Goal: Transaction & Acquisition: Register for event/course

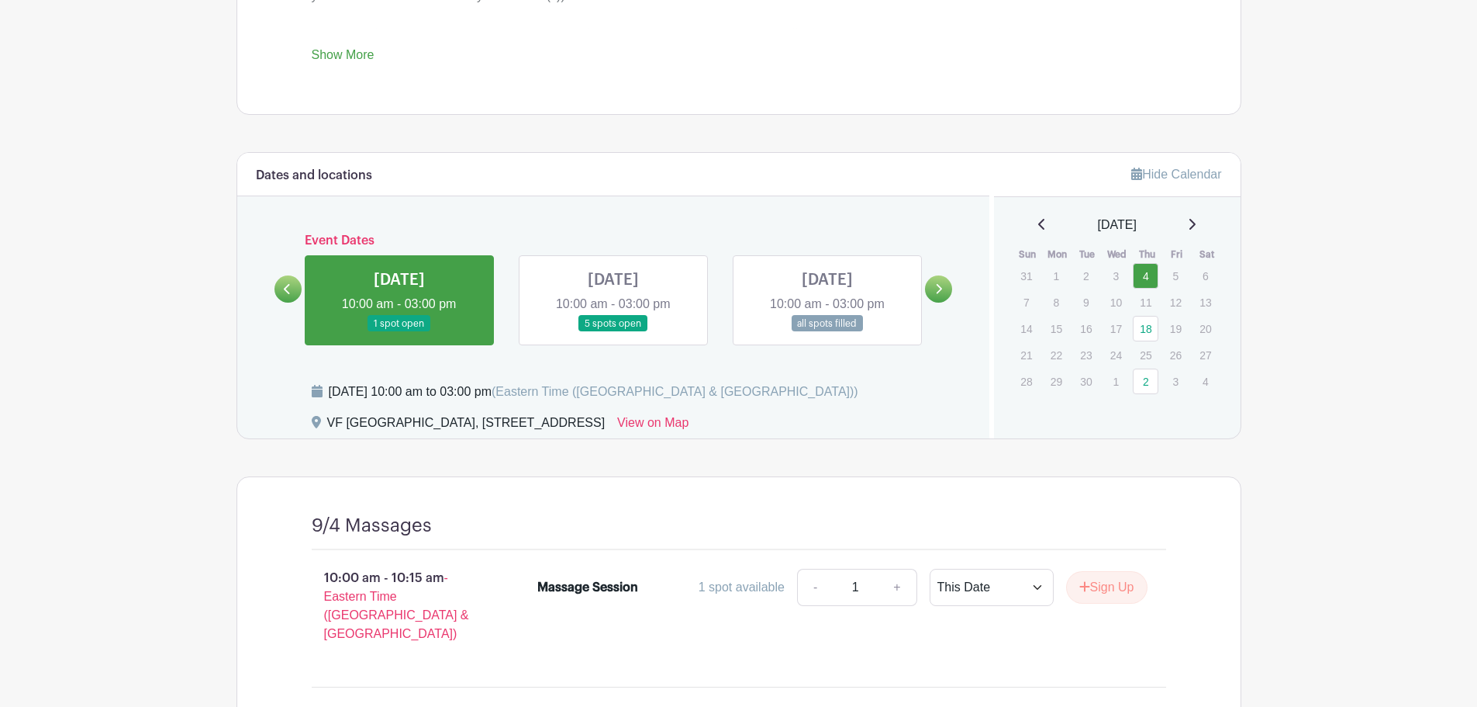
scroll to position [808, 0]
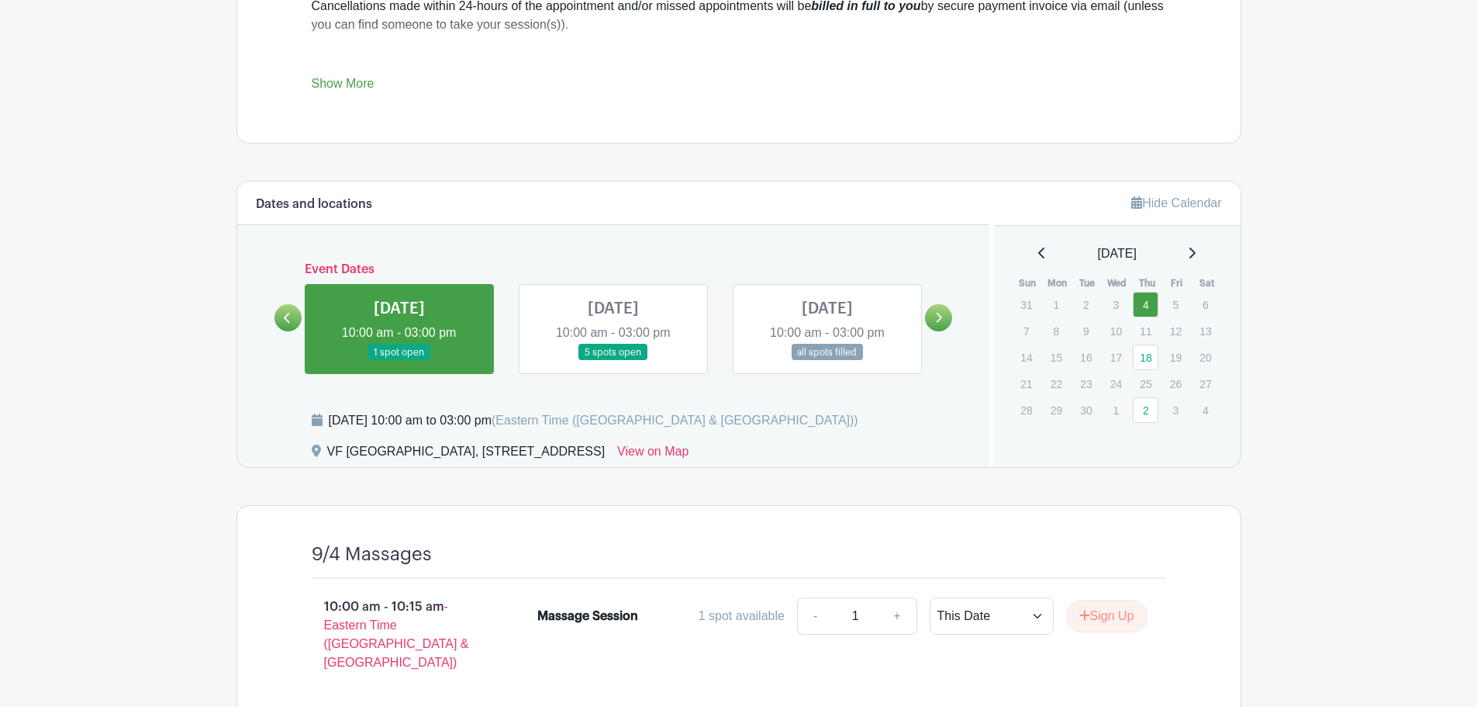
click at [613, 361] on link at bounding box center [613, 361] width 0 height 0
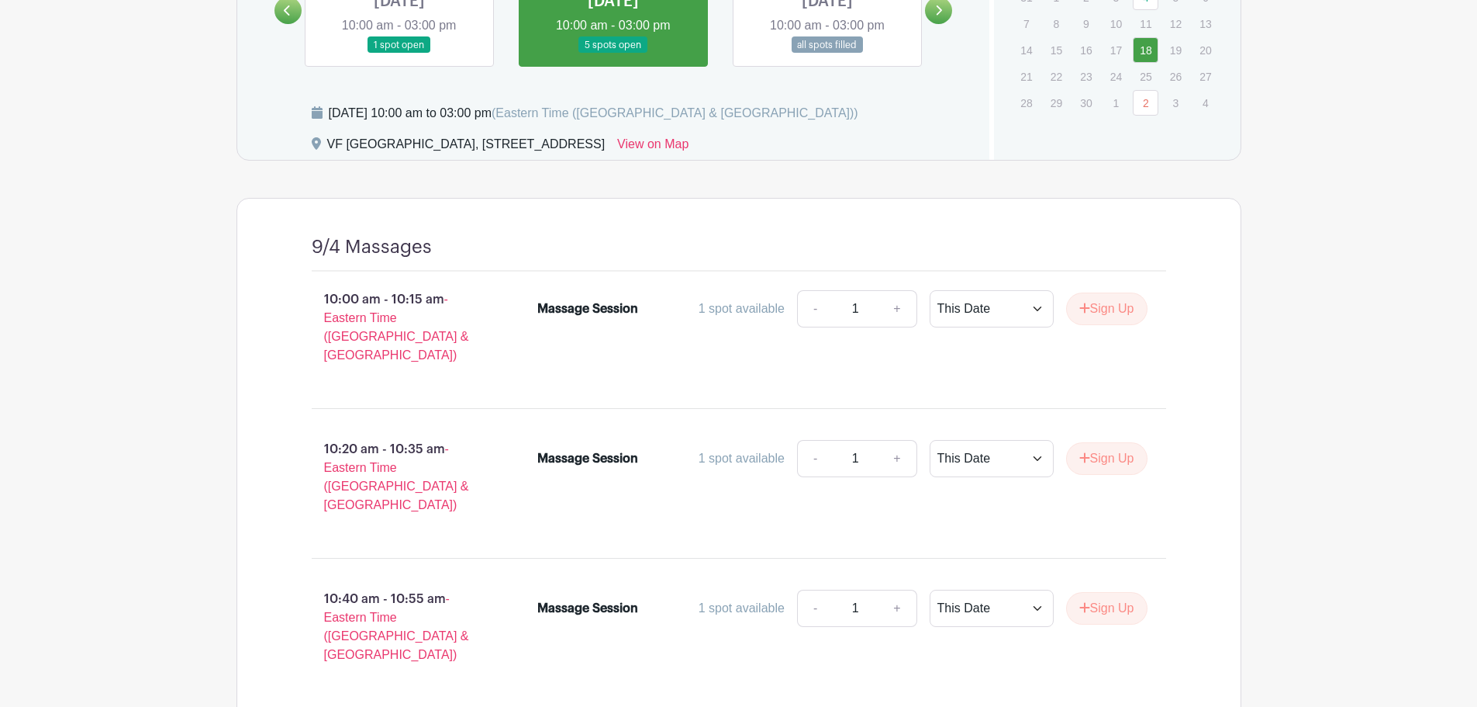
scroll to position [1028, 0]
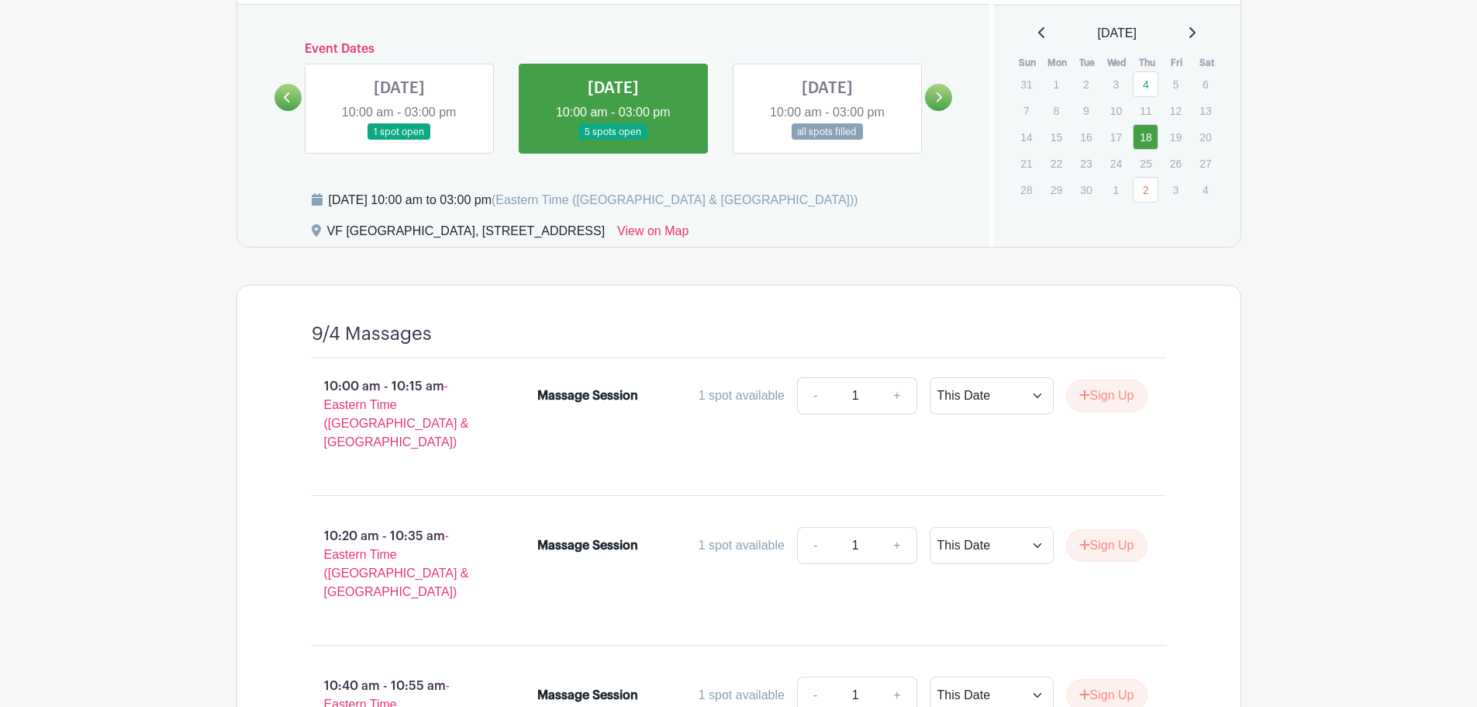
click at [827, 140] on link at bounding box center [827, 140] width 0 height 0
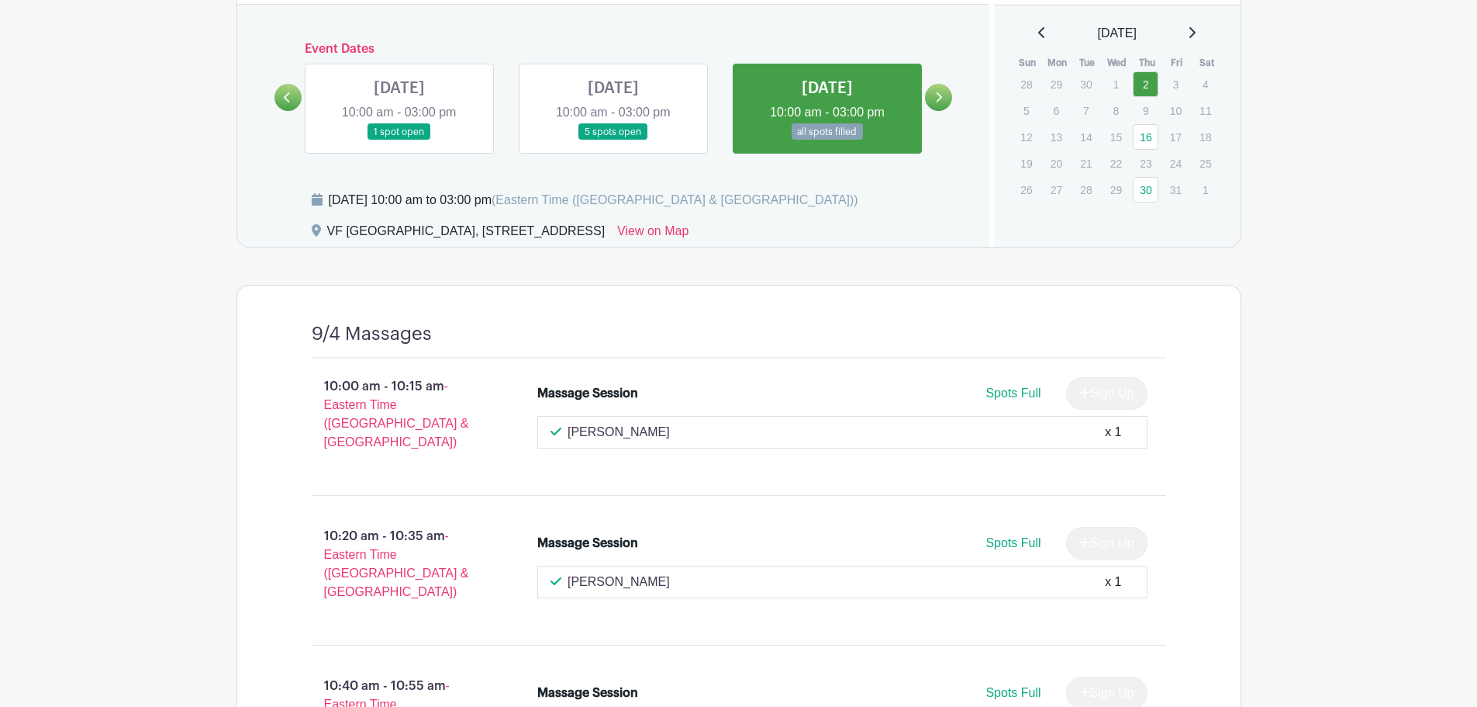
click at [827, 140] on link at bounding box center [827, 140] width 0 height 0
click at [936, 100] on icon at bounding box center [938, 98] width 7 height 12
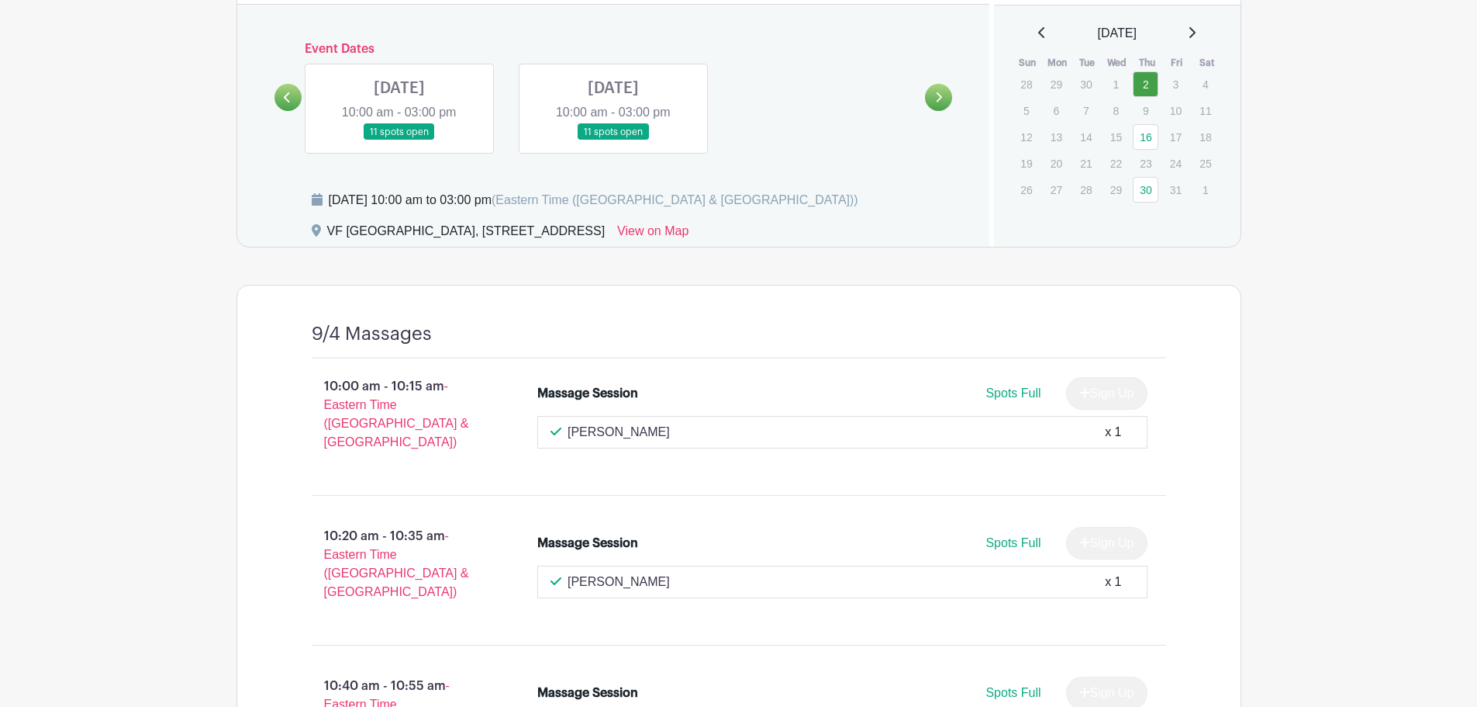
click at [1027, 565] on div "[PERSON_NAME] x 1" at bounding box center [842, 581] width 610 height 33
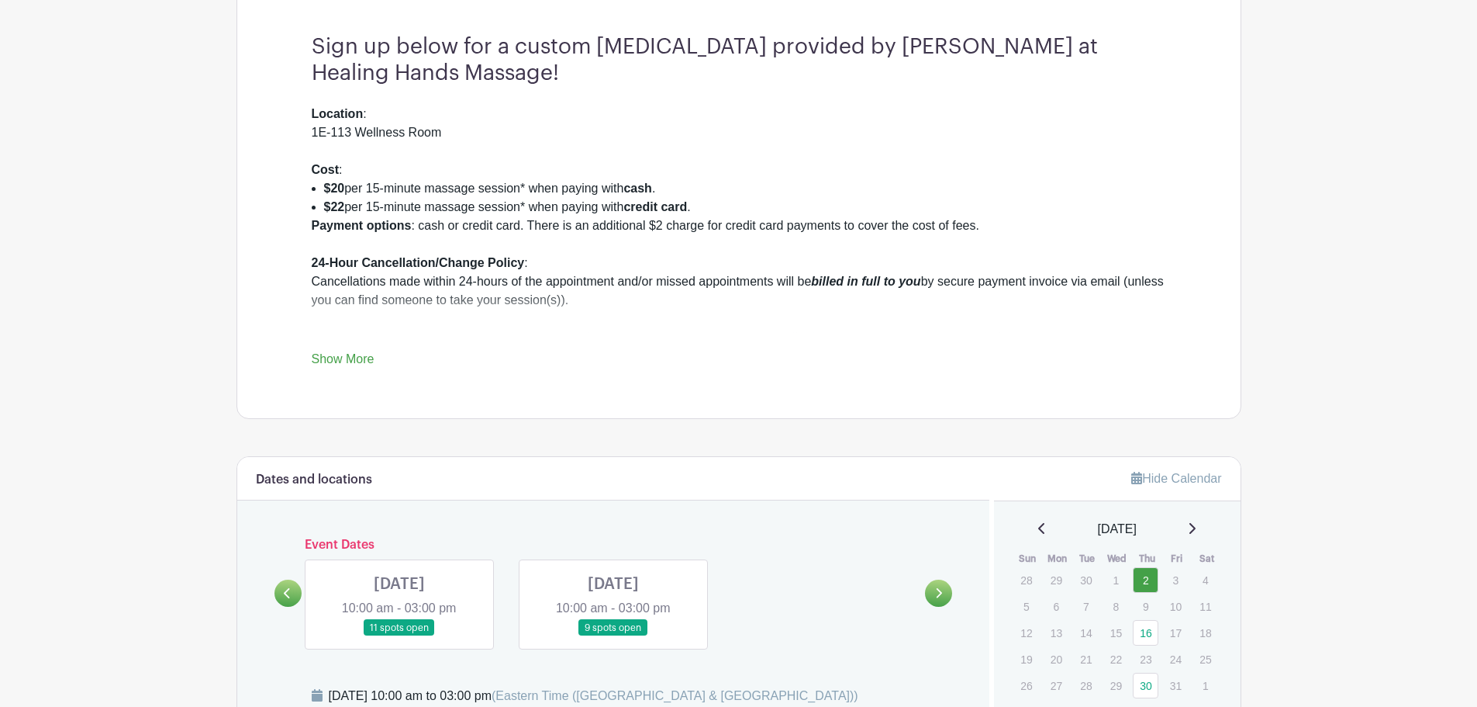
scroll to position [656, 0]
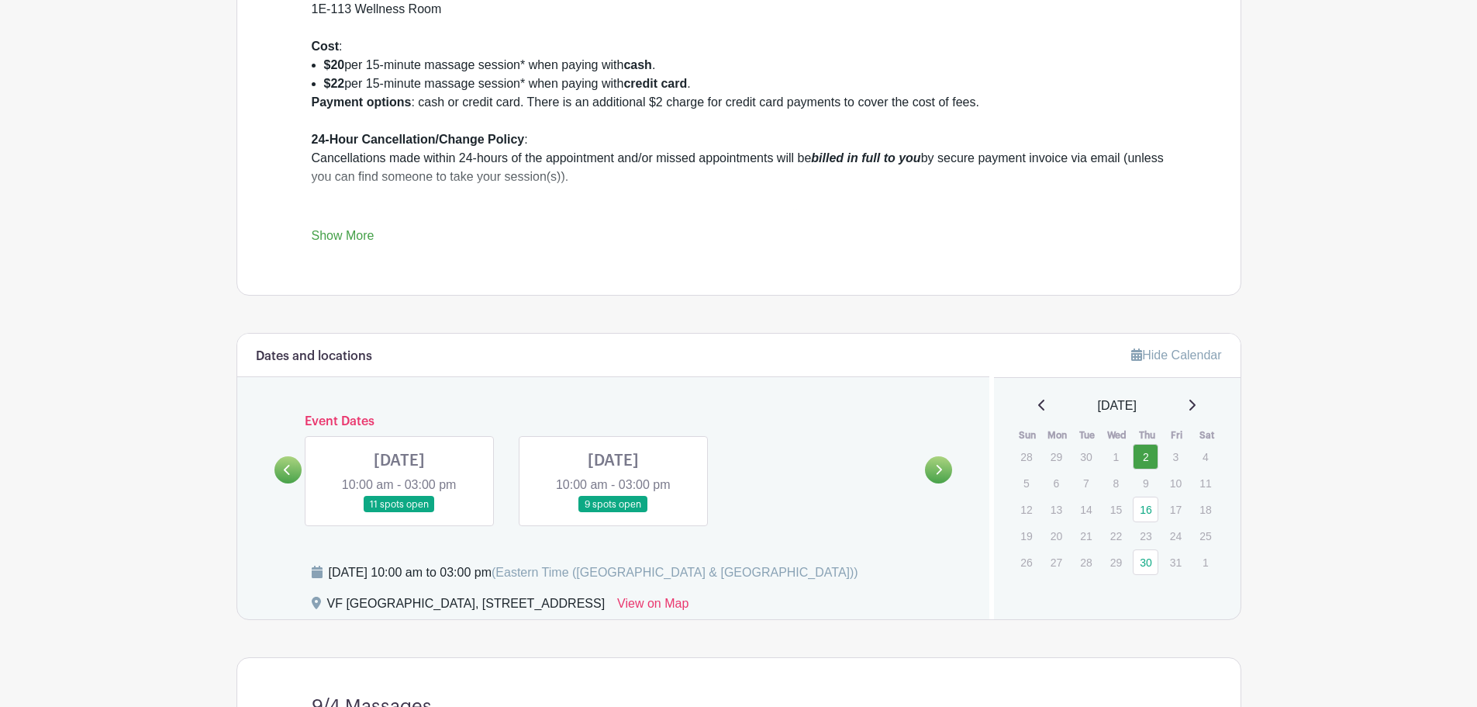
click at [613, 513] on link at bounding box center [613, 513] width 0 height 0
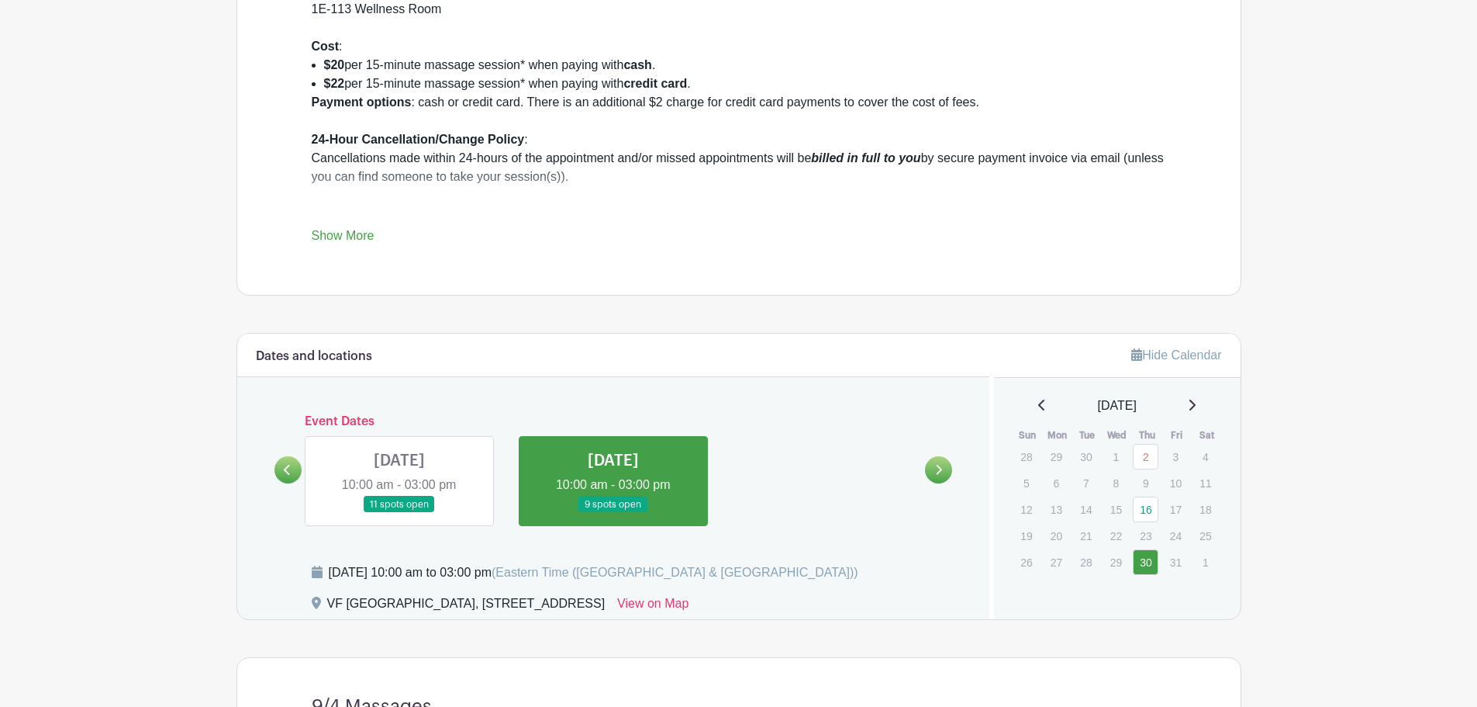
click at [613, 513] on link at bounding box center [613, 513] width 0 height 0
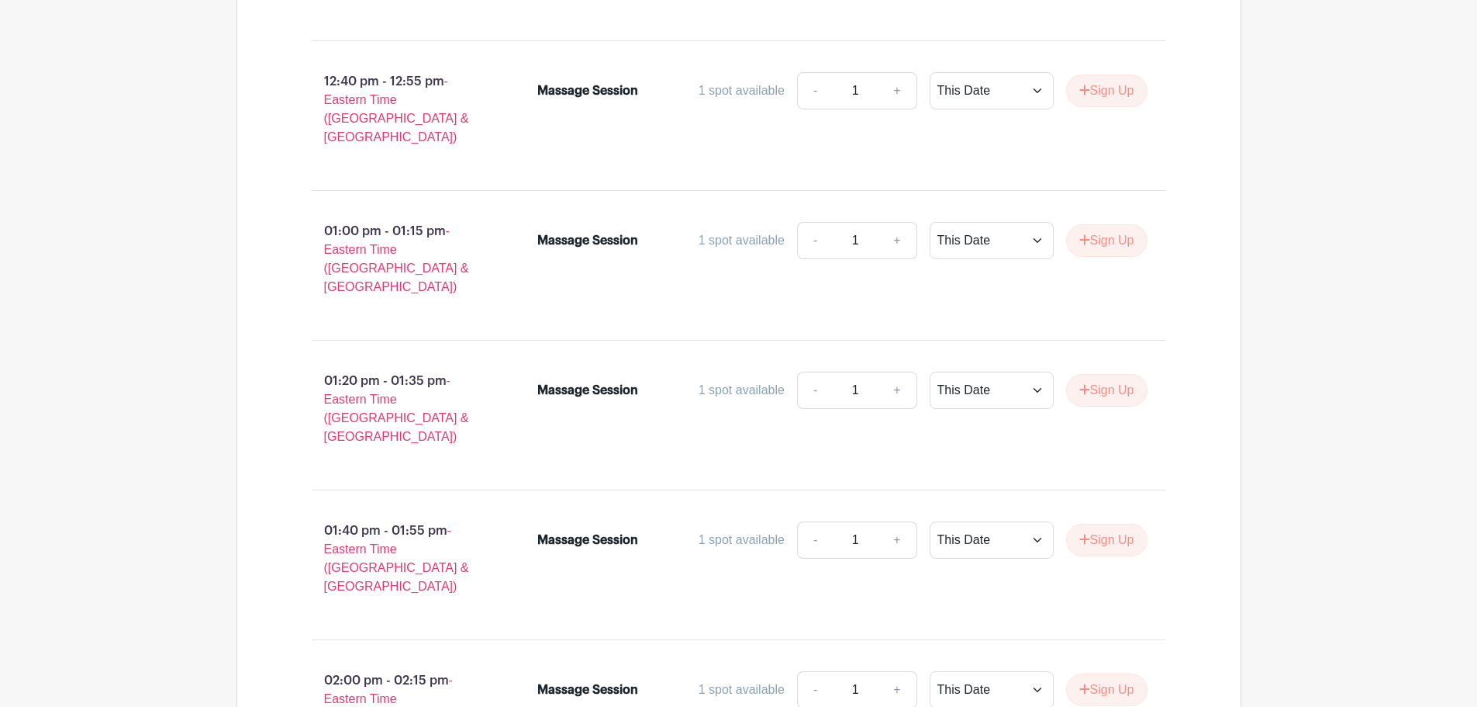
scroll to position [2567, 0]
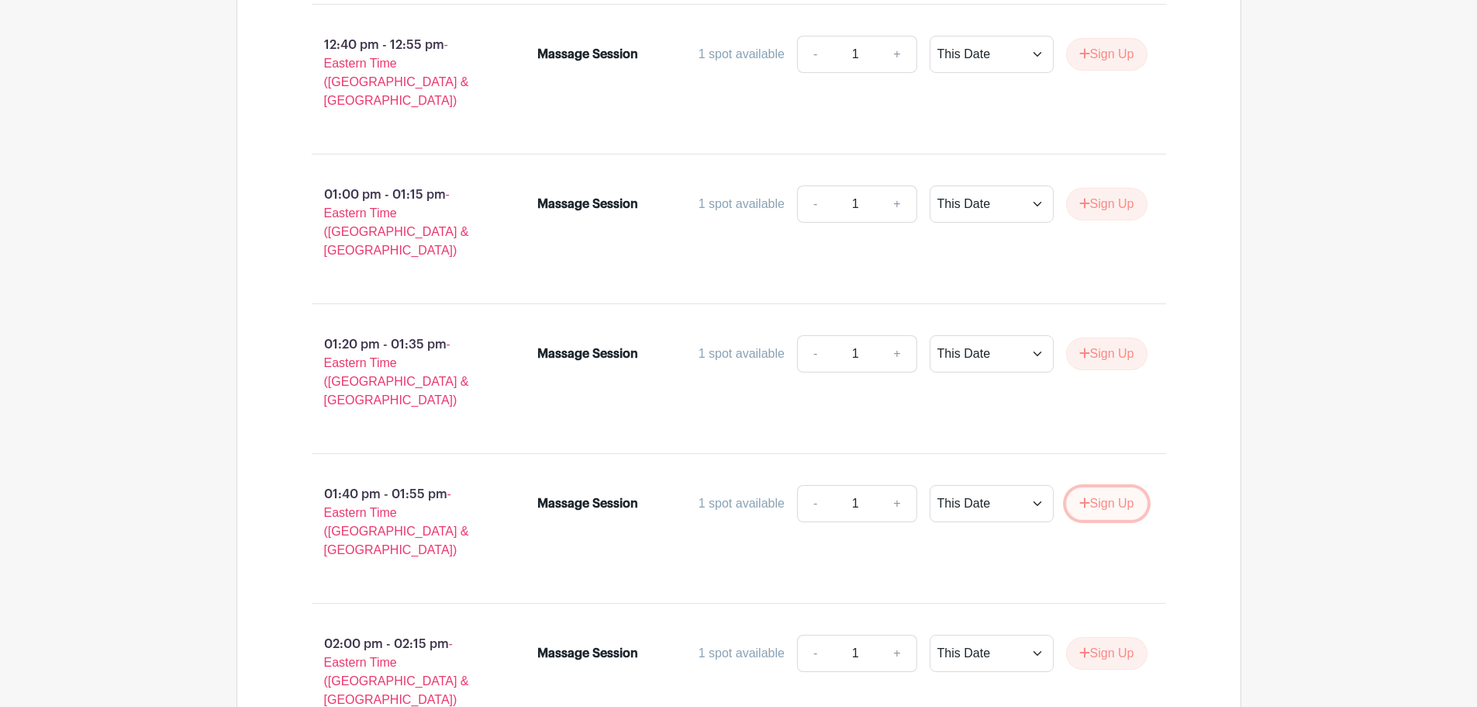
click at [1106, 487] on button "Sign Up" at bounding box center [1106, 503] width 81 height 33
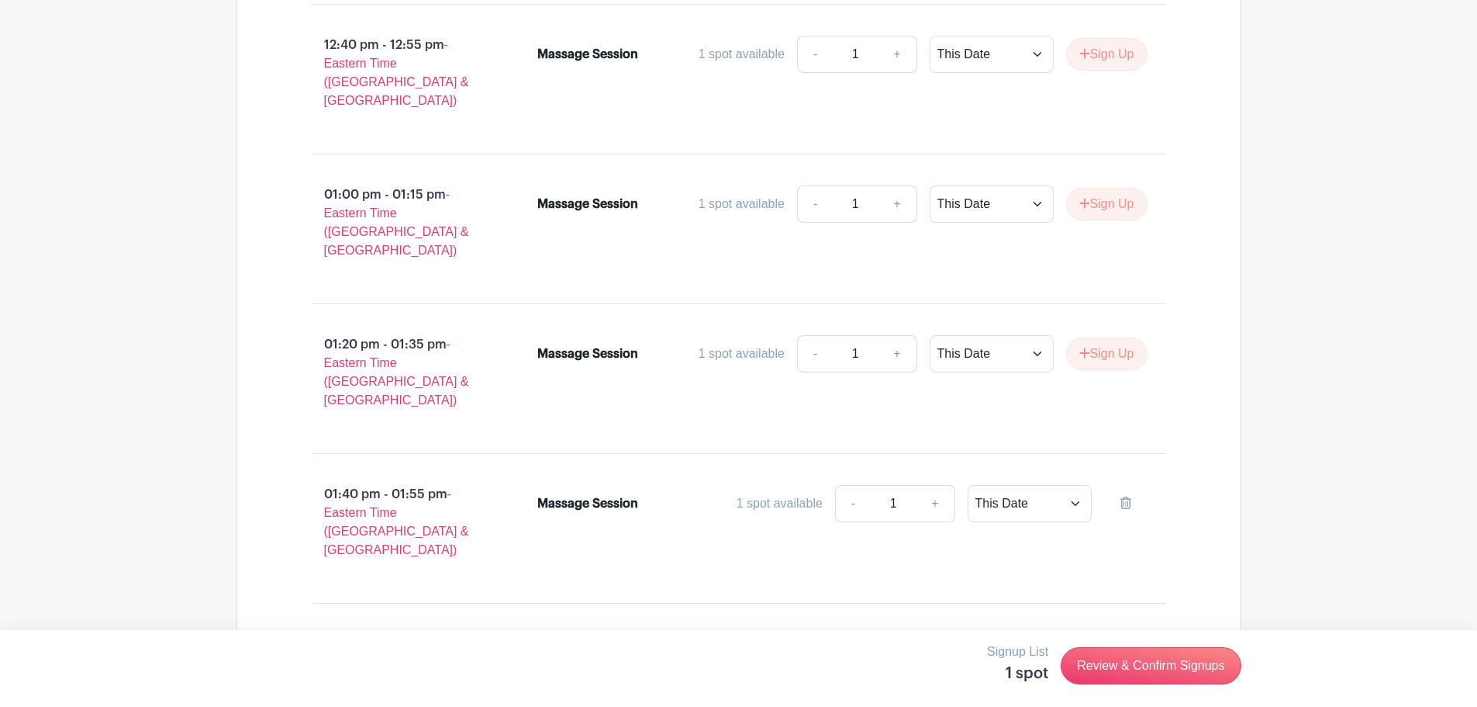
click at [1094, 637] on button "Sign Up" at bounding box center [1106, 653] width 81 height 33
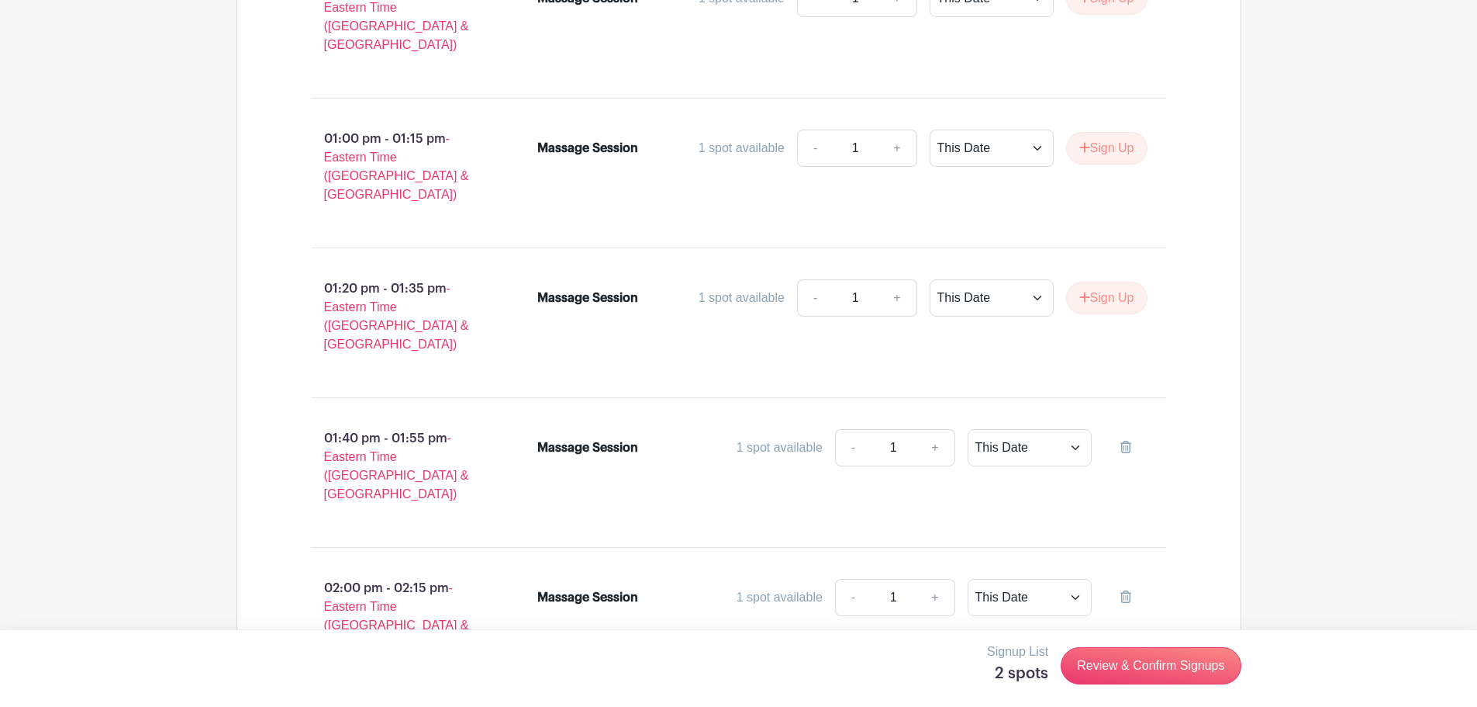
scroll to position [2722, 0]
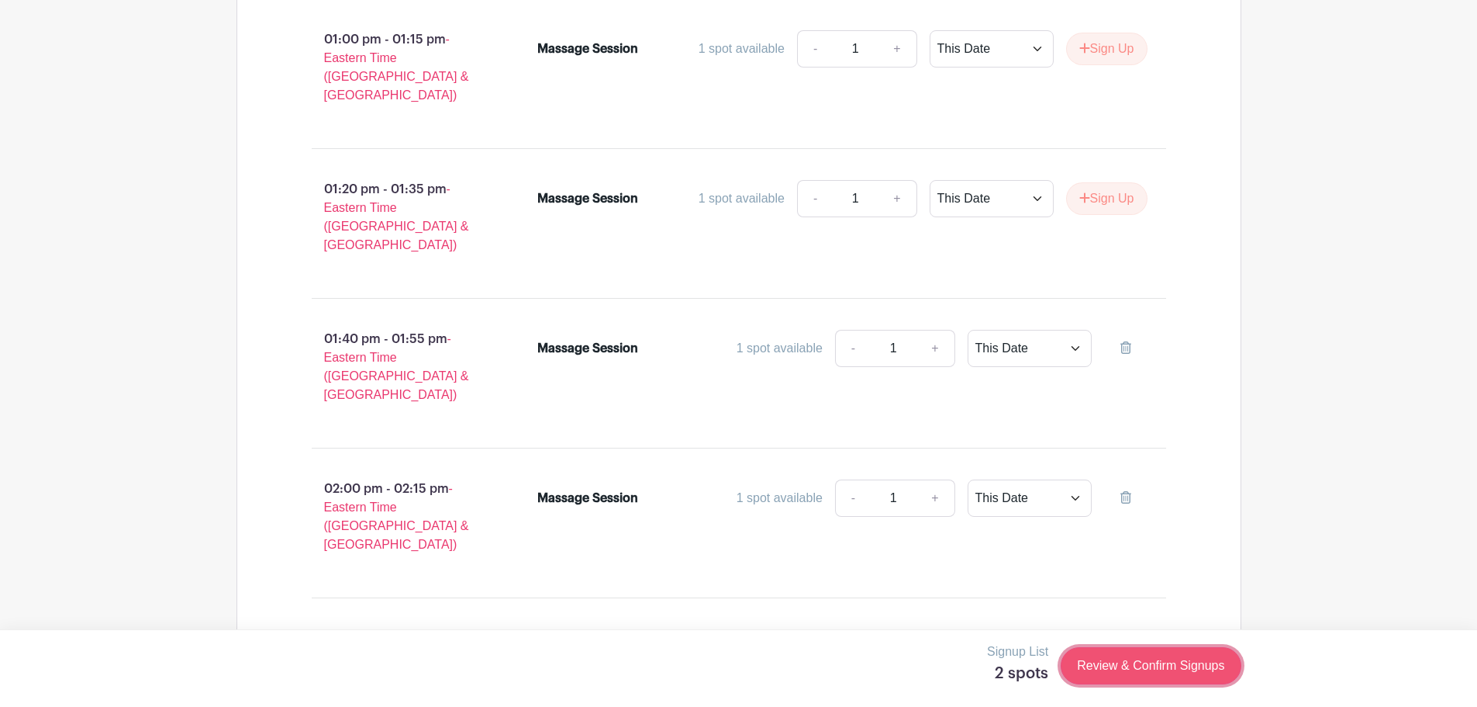
click at [1145, 662] on link "Review & Confirm Signups" at bounding box center [1151, 665] width 180 height 37
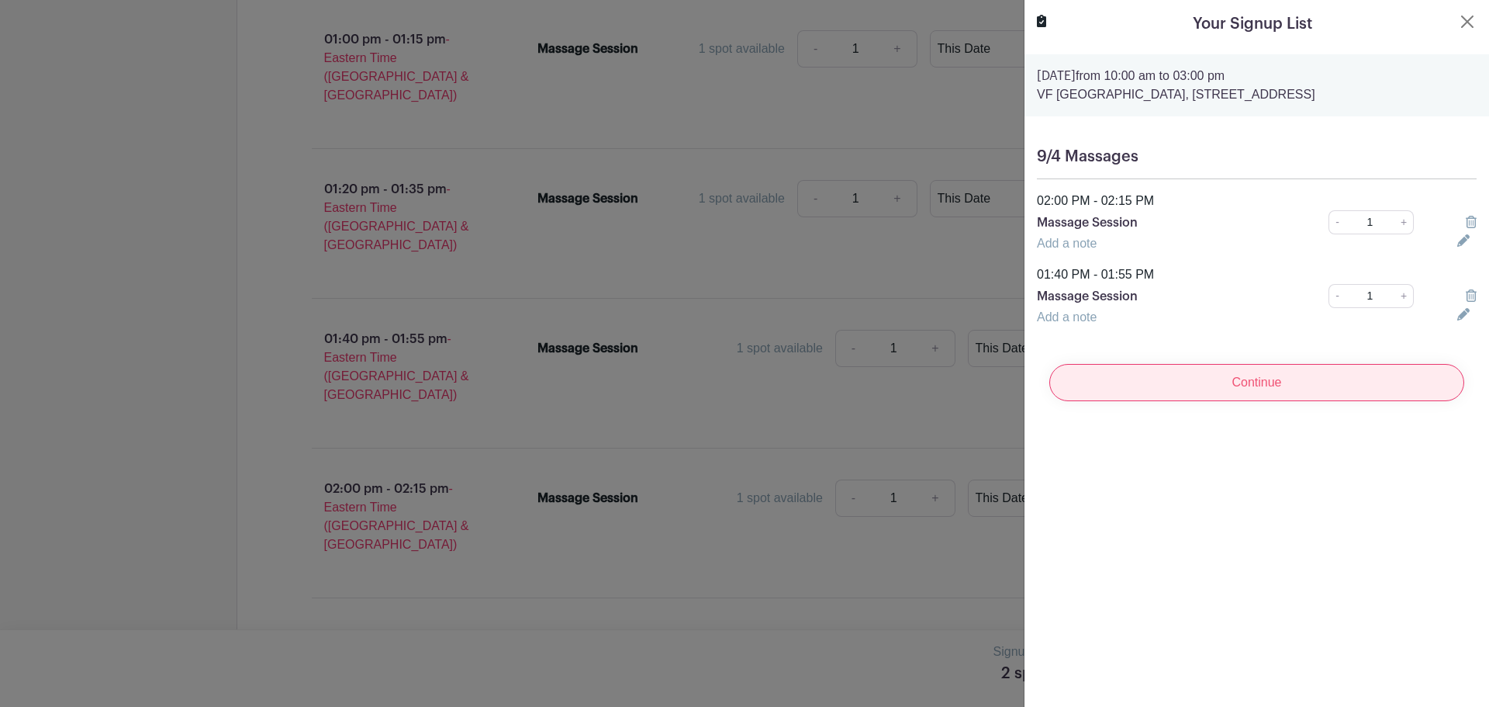
click at [1256, 401] on input "Continue" at bounding box center [1256, 382] width 415 height 37
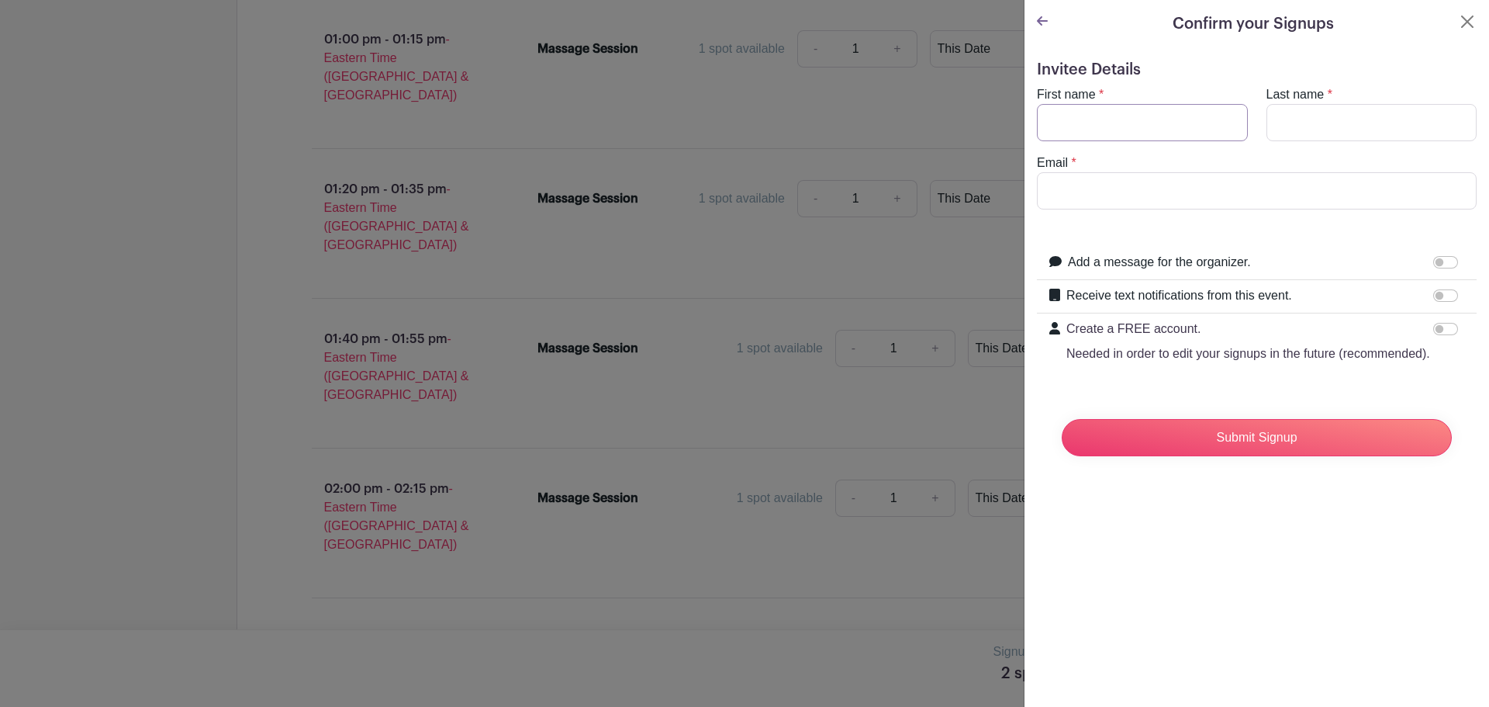
click at [1149, 116] on input "First name" at bounding box center [1142, 122] width 211 height 37
type input "[PERSON_NAME]"
drag, startPoint x: 1166, startPoint y: 182, endPoint x: 821, endPoint y: 226, distance: 347.1
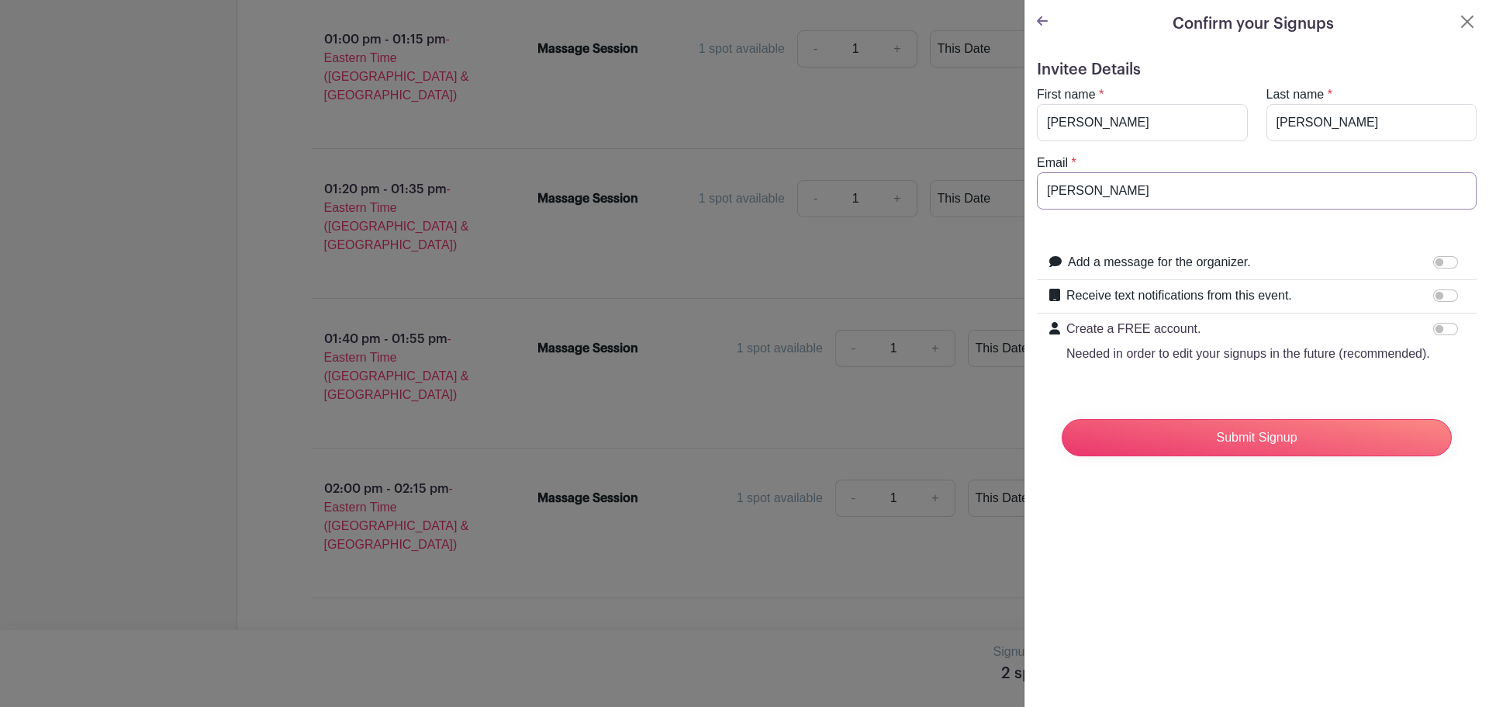
type input "[PERSON_NAME][EMAIL_ADDRESS][DOMAIN_NAME]"
click at [1271, 449] on input "Submit Signup" at bounding box center [1257, 437] width 390 height 37
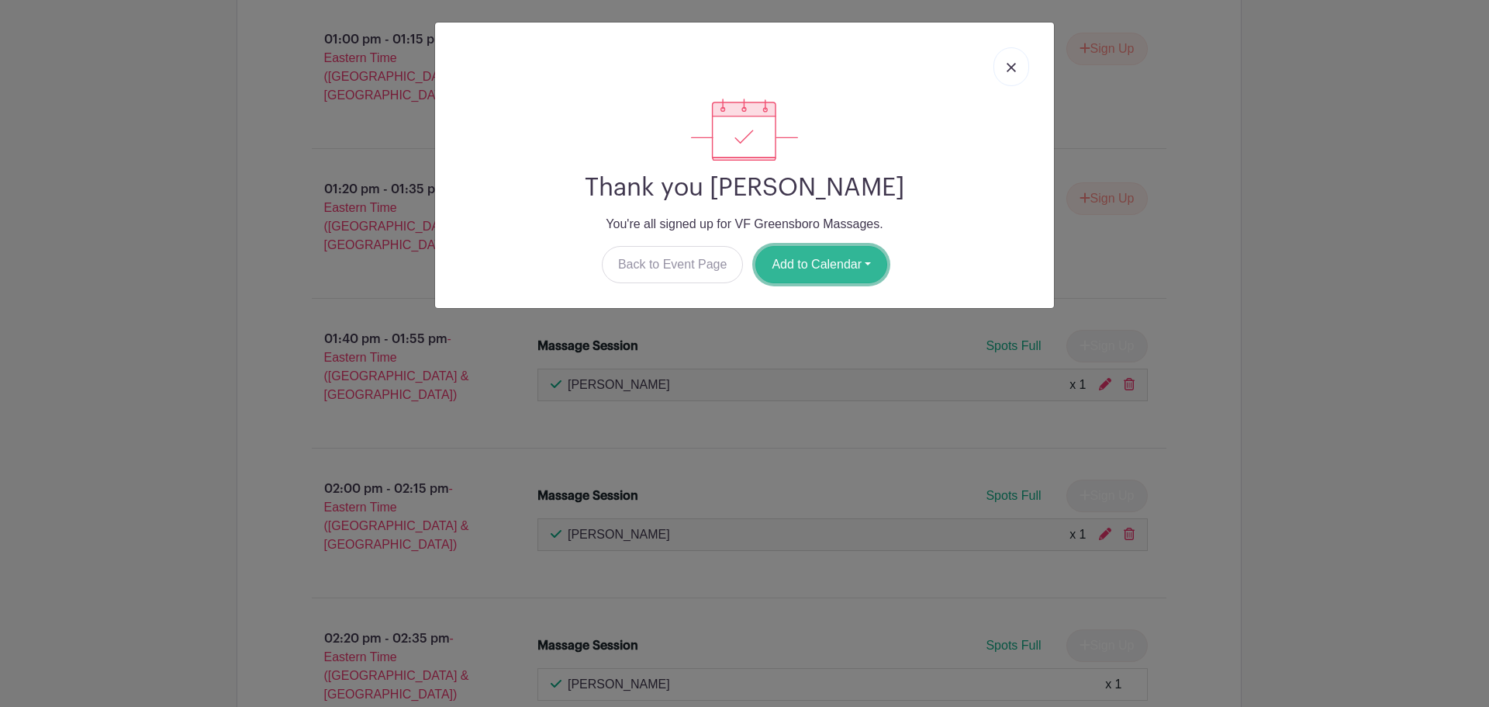
click at [872, 260] on button "Add to Calendar" at bounding box center [821, 264] width 132 height 37
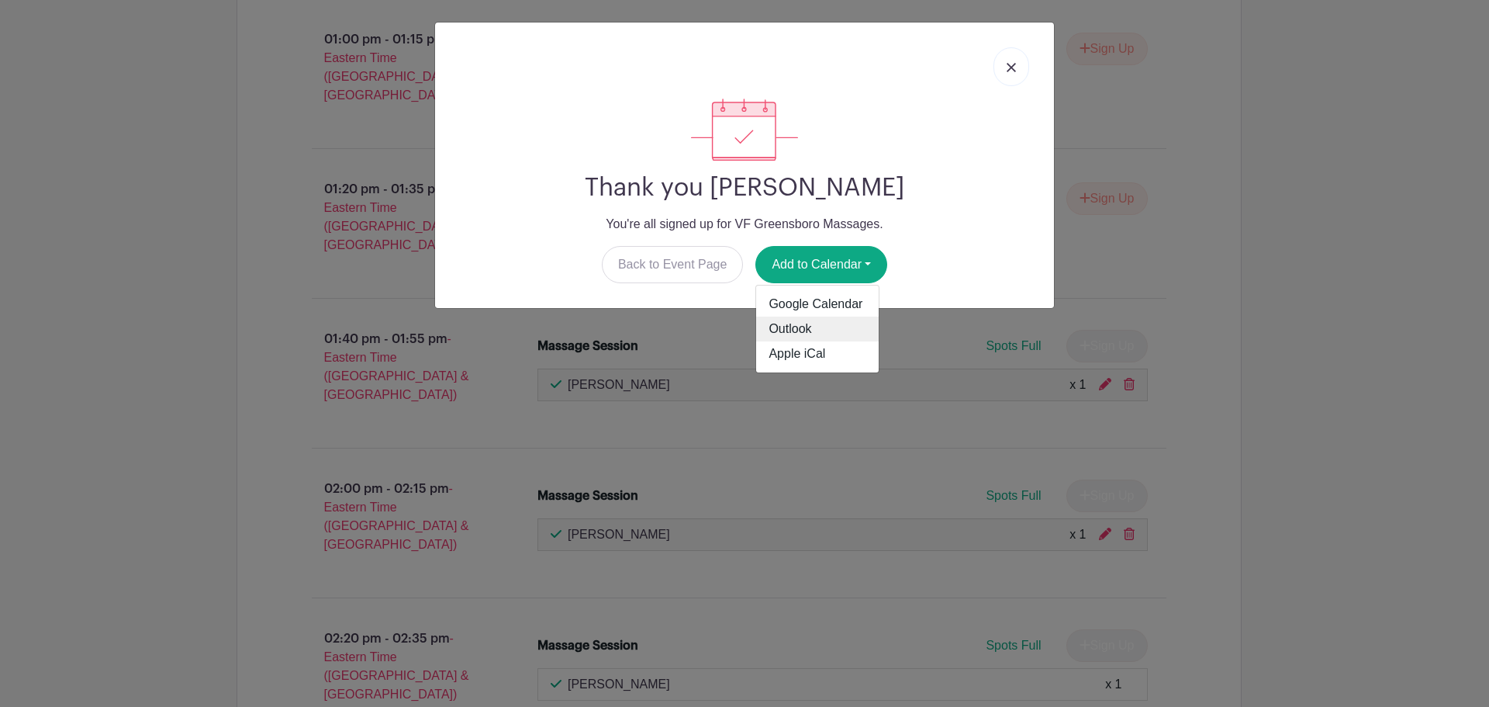
click at [821, 324] on link "Outlook" at bounding box center [817, 328] width 123 height 25
click at [1011, 73] on link at bounding box center [1011, 66] width 36 height 39
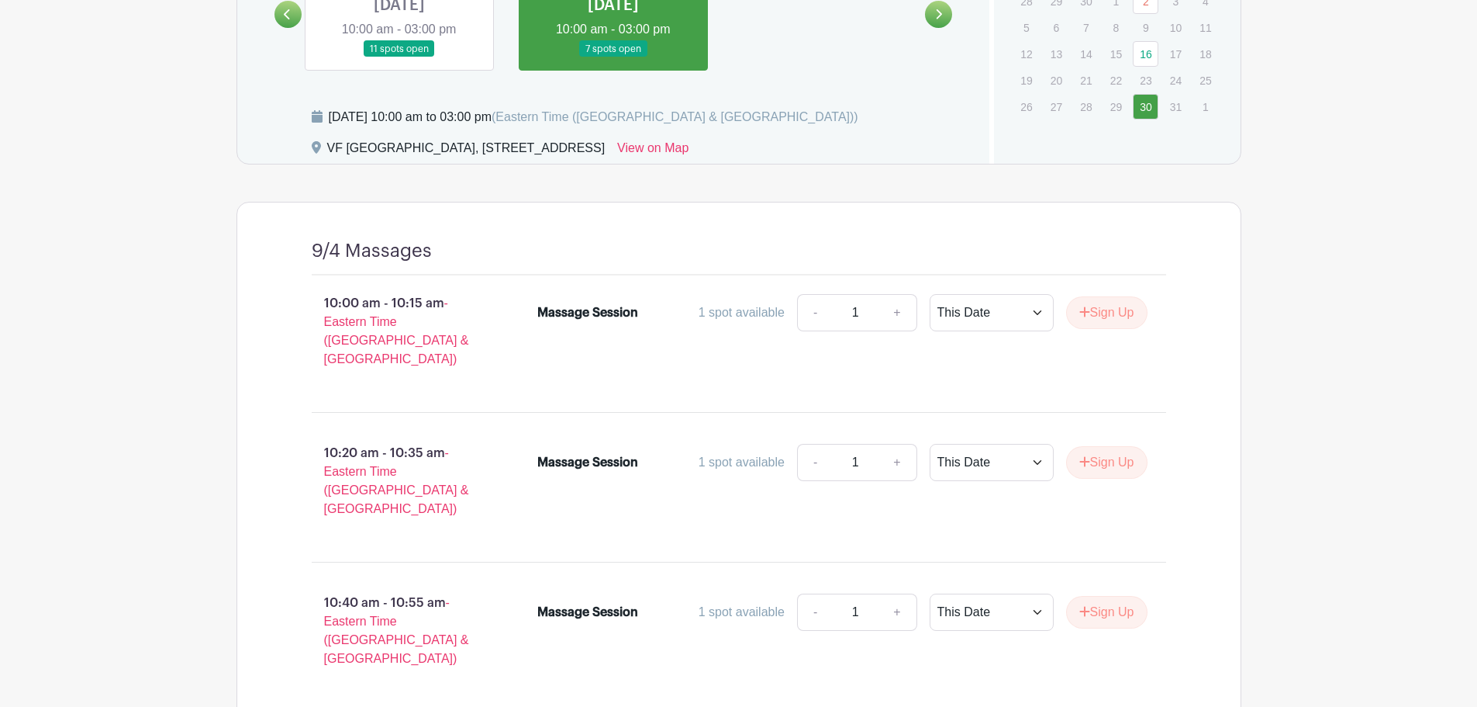
scroll to position [861, 0]
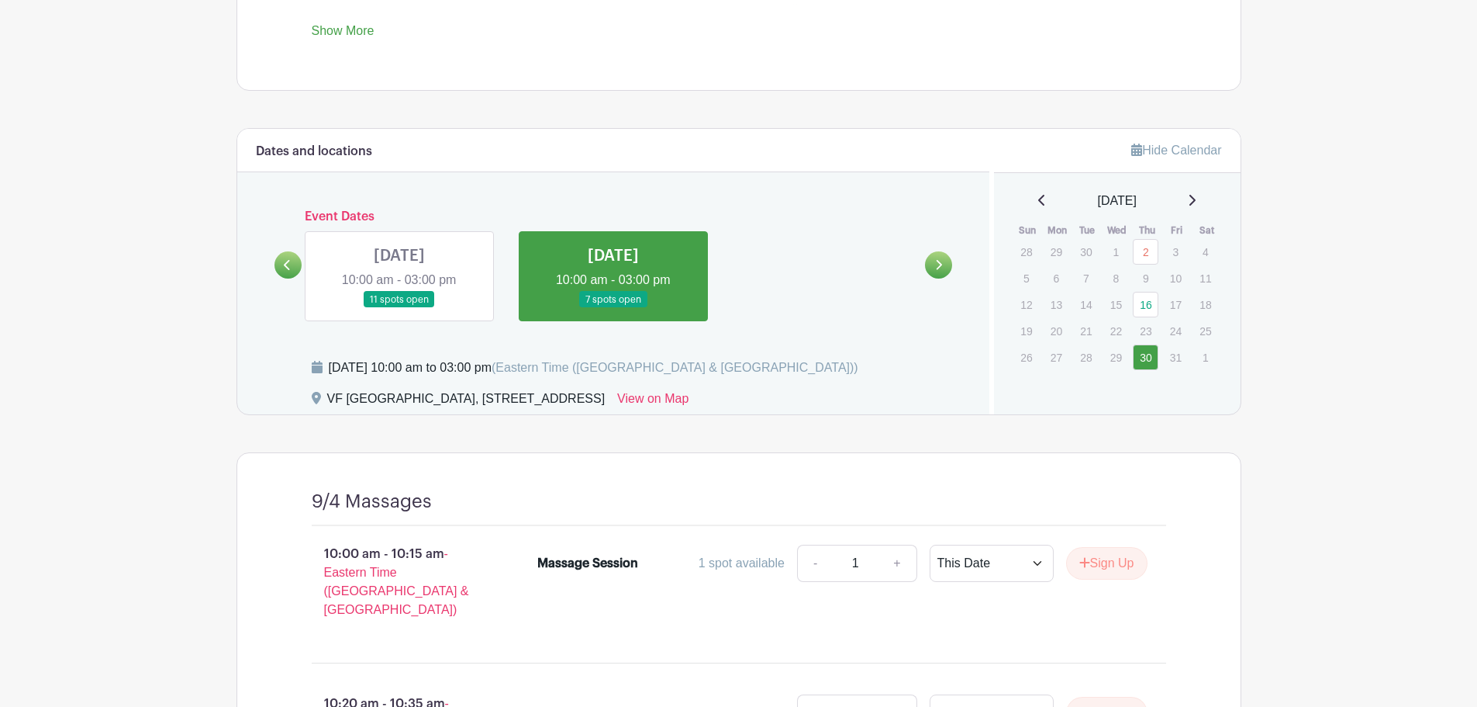
click at [279, 259] on link at bounding box center [288, 264] width 27 height 27
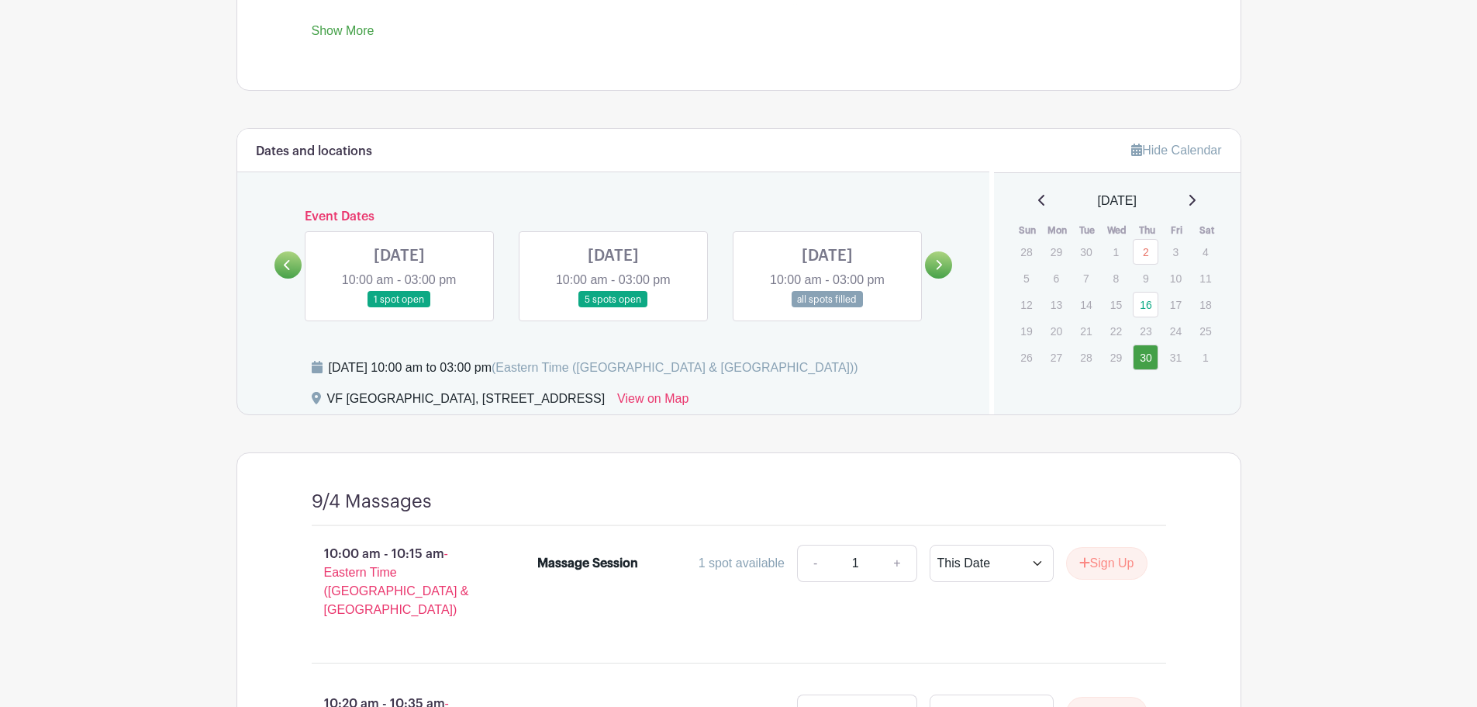
click at [613, 308] on link at bounding box center [613, 308] width 0 height 0
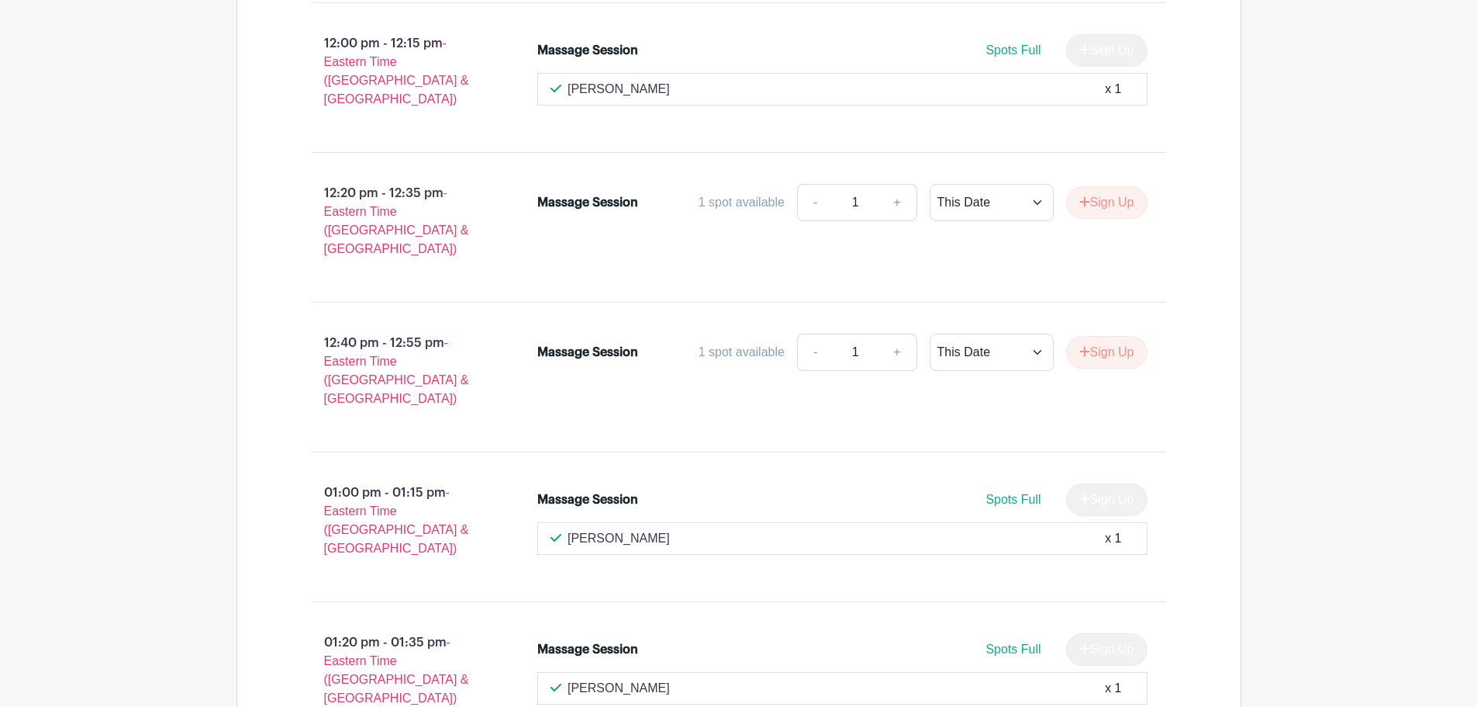
scroll to position [1959, 0]
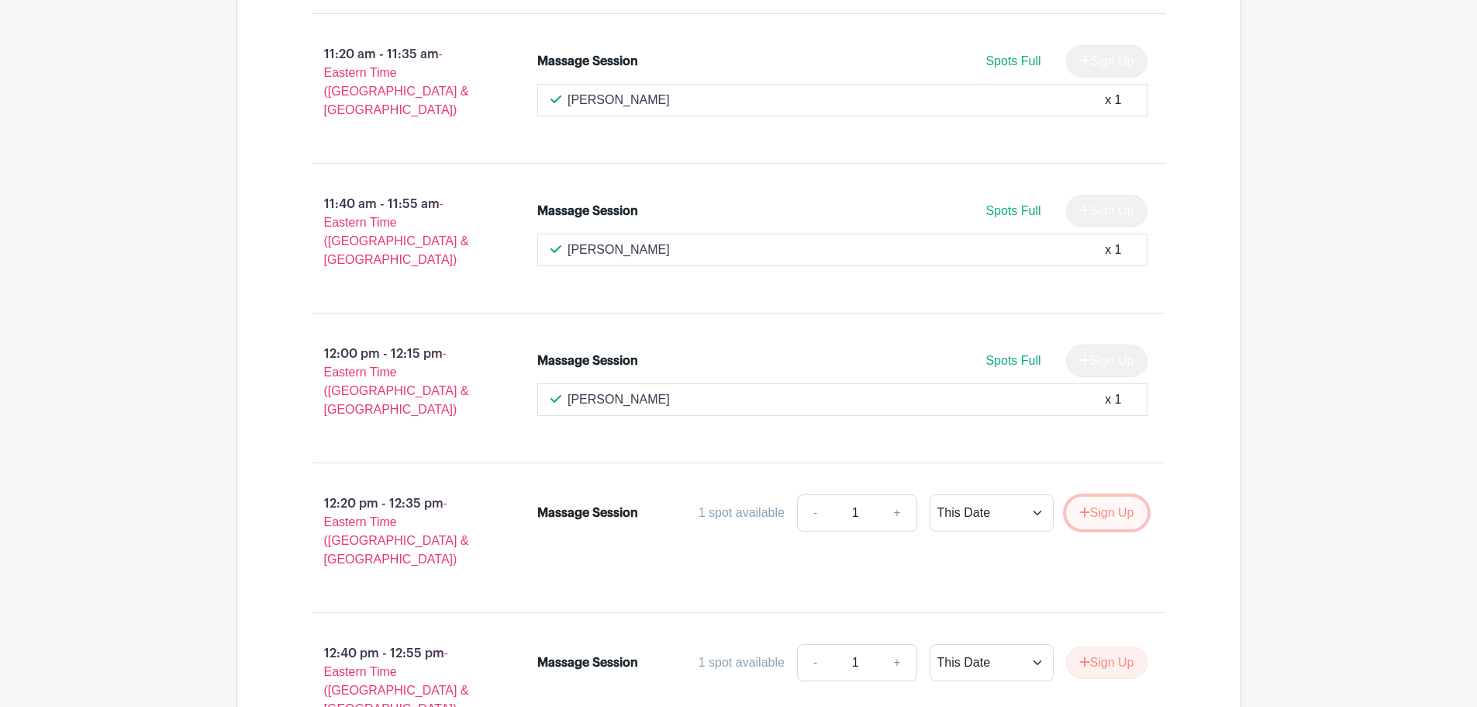
click at [1100, 496] on button "Sign Up" at bounding box center [1106, 512] width 81 height 33
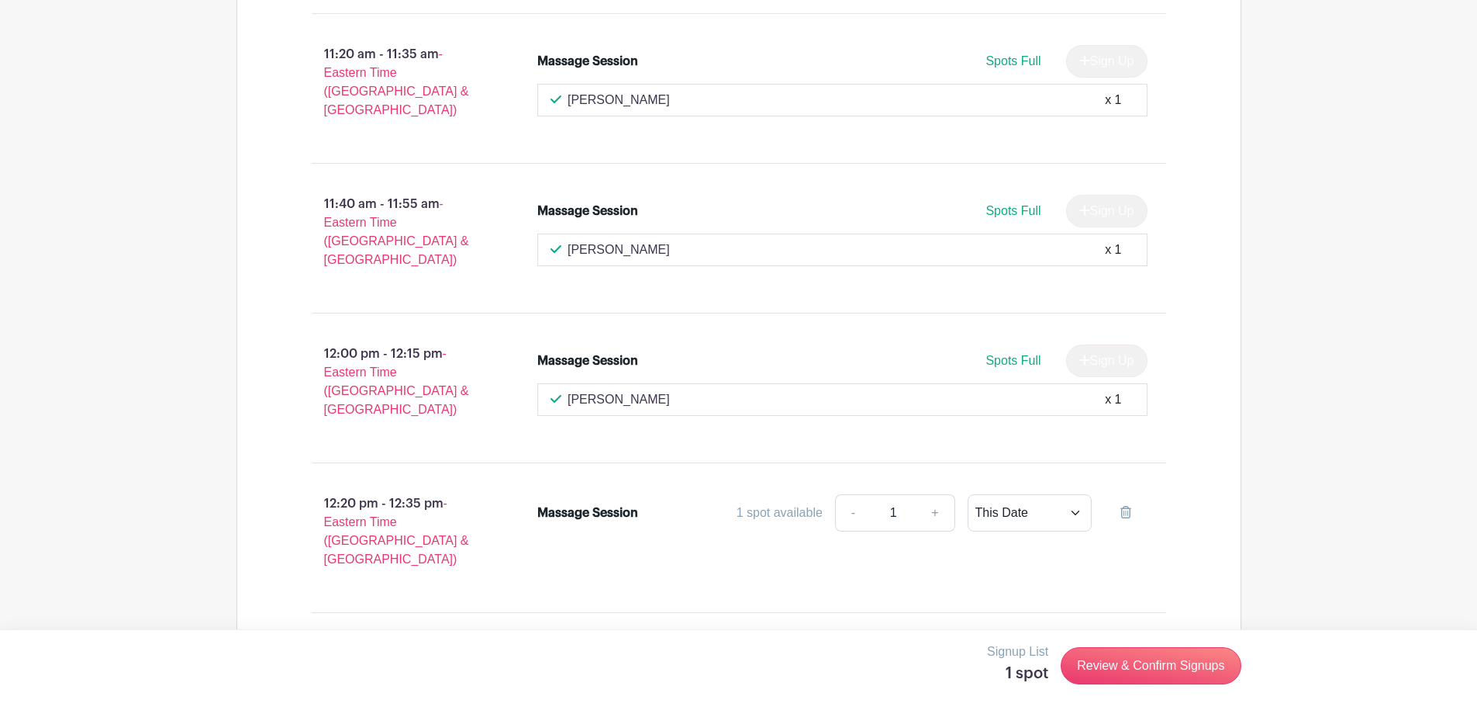
click at [1107, 646] on button "Sign Up" at bounding box center [1106, 662] width 81 height 33
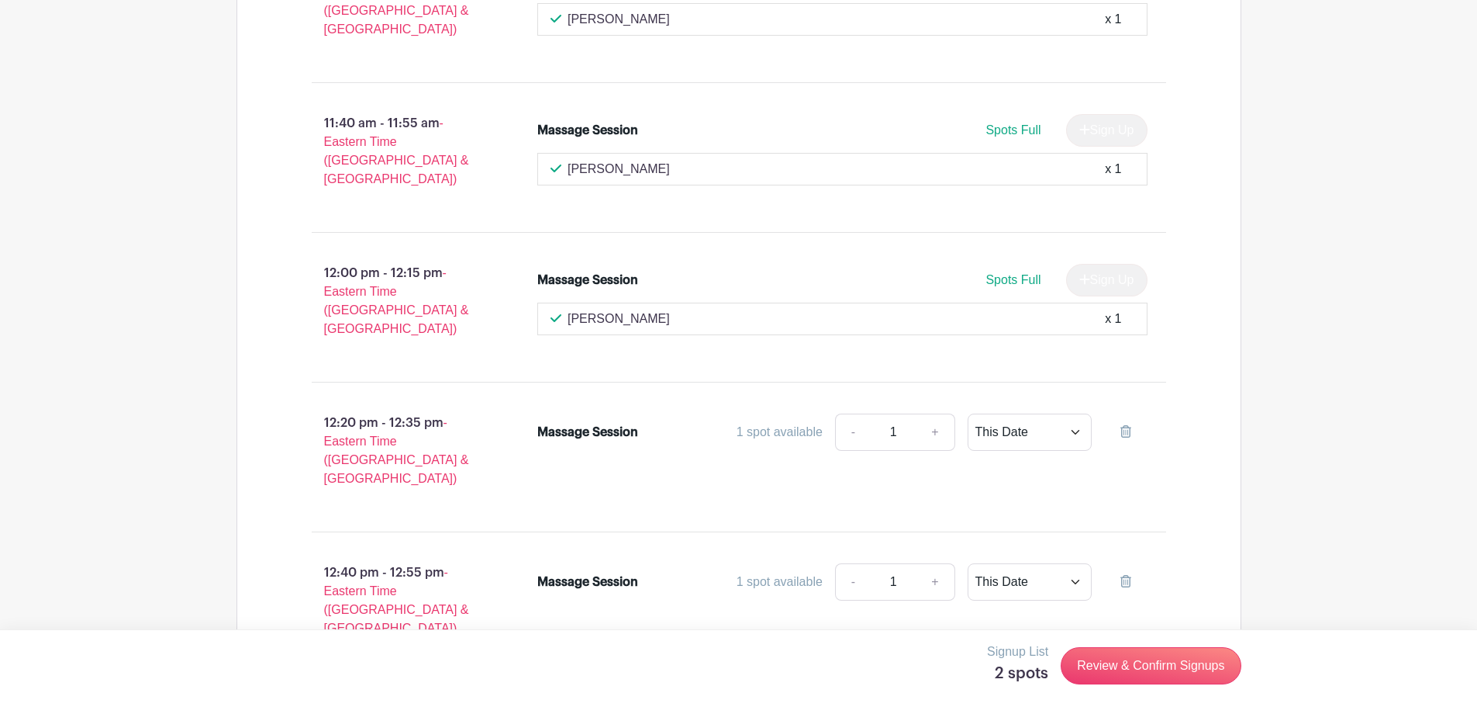
scroll to position [2192, 0]
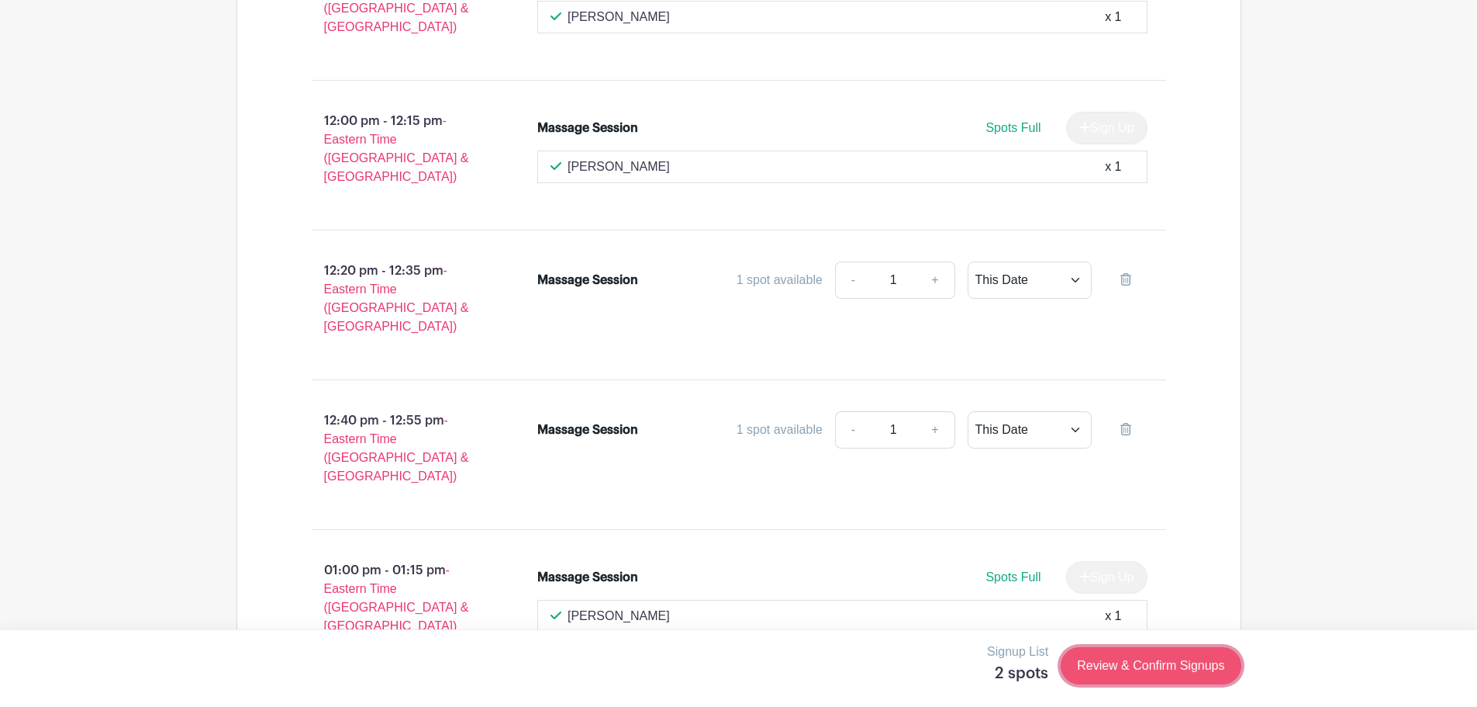
click at [1128, 660] on link "Review & Confirm Signups" at bounding box center [1151, 665] width 180 height 37
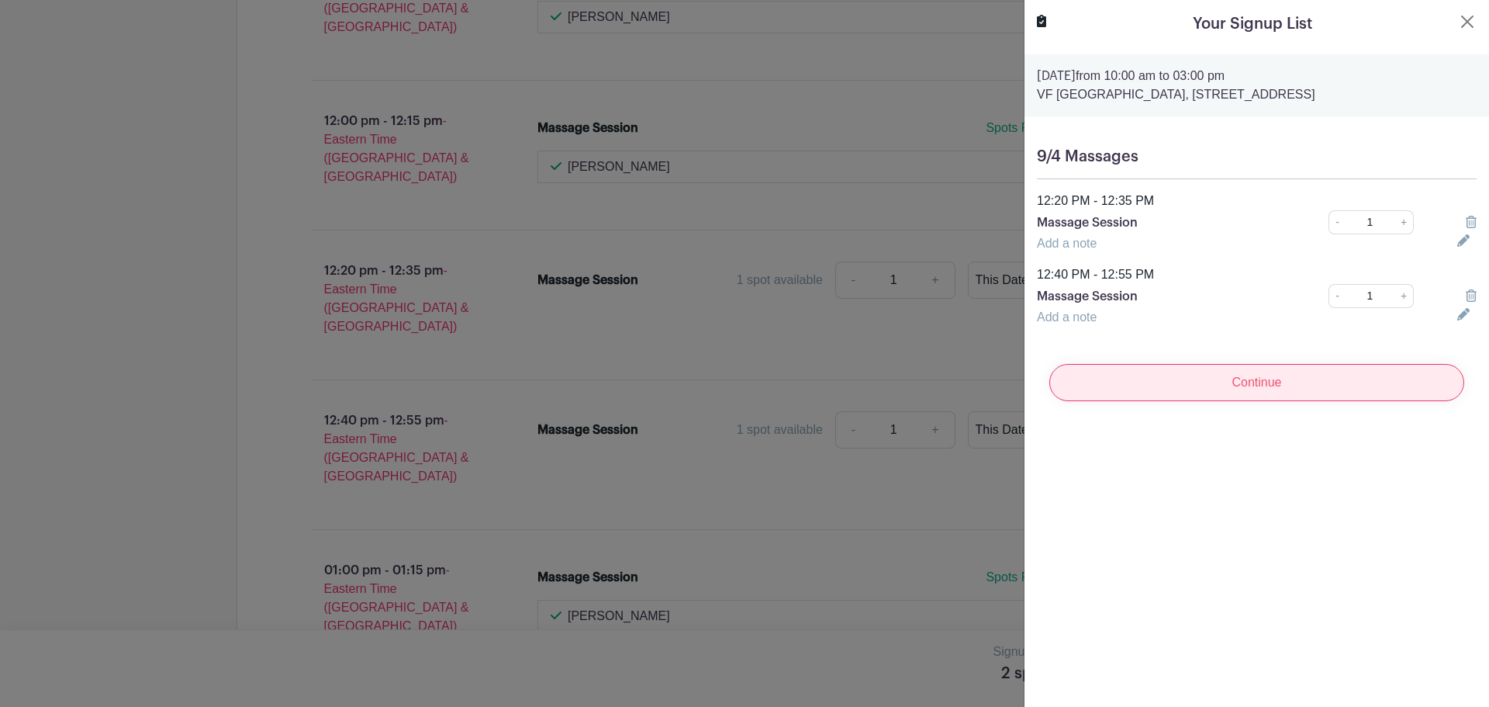
click at [1247, 394] on input "Continue" at bounding box center [1256, 382] width 415 height 37
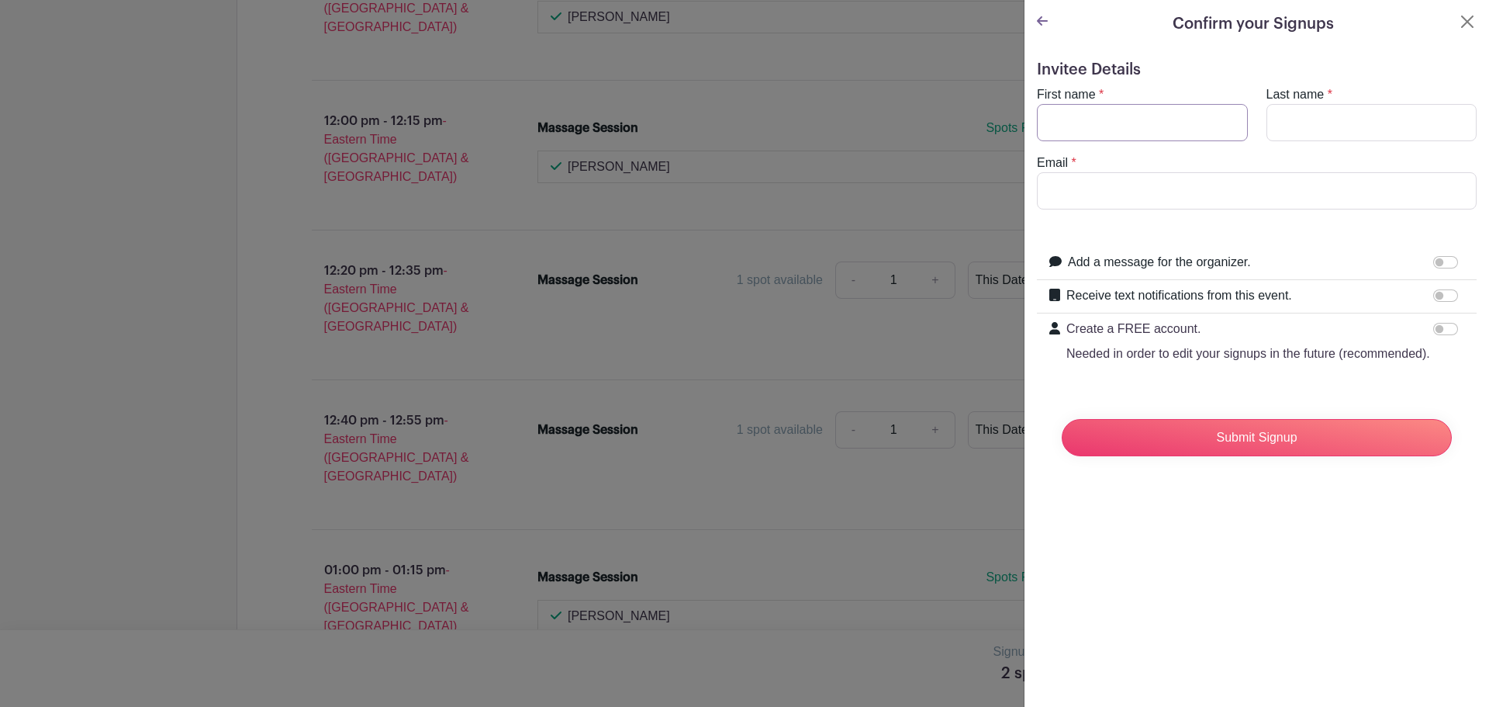
click at [1151, 112] on input "First name" at bounding box center [1142, 122] width 211 height 37
type input "[PERSON_NAME]"
drag, startPoint x: 1172, startPoint y: 189, endPoint x: 907, endPoint y: 214, distance: 266.4
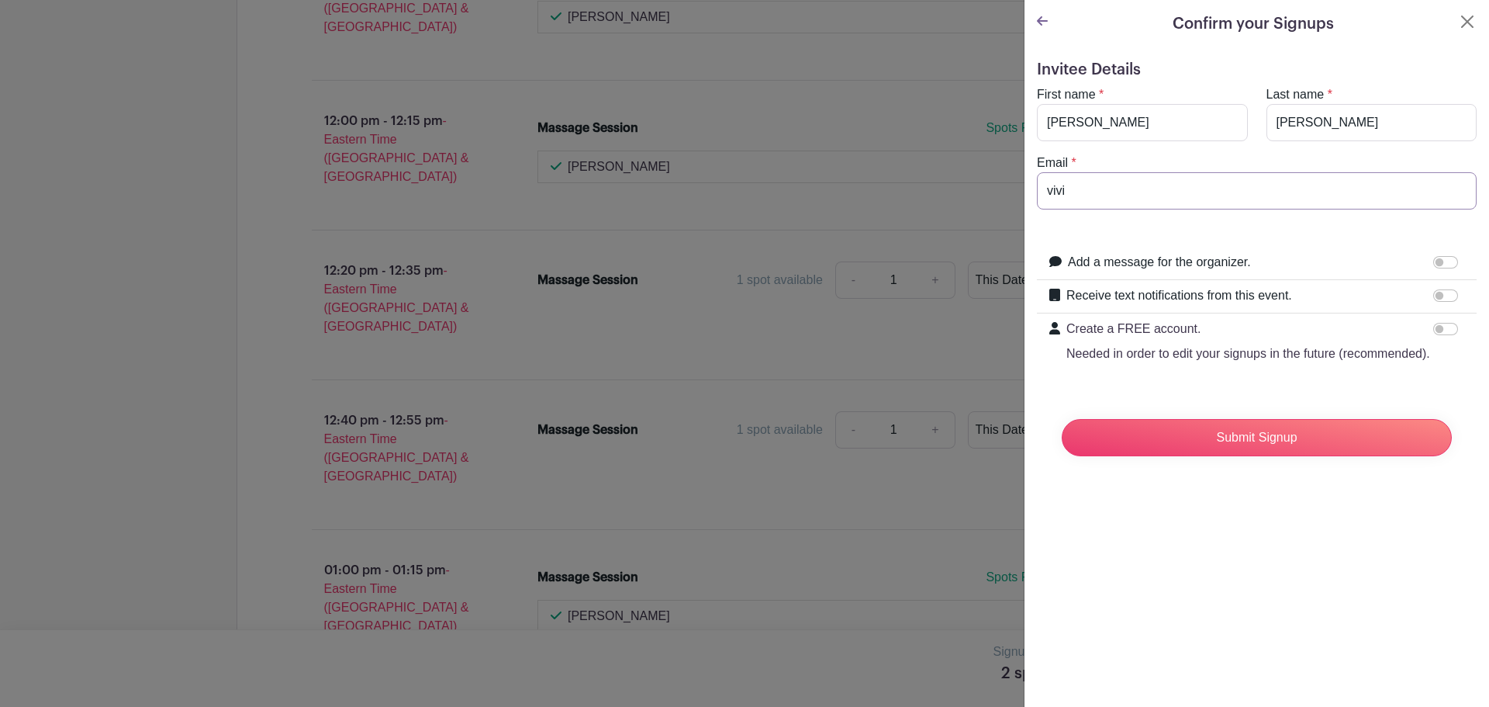
type input "[PERSON_NAME][EMAIL_ADDRESS][DOMAIN_NAME]"
click at [1254, 455] on input "Submit Signup" at bounding box center [1257, 437] width 390 height 37
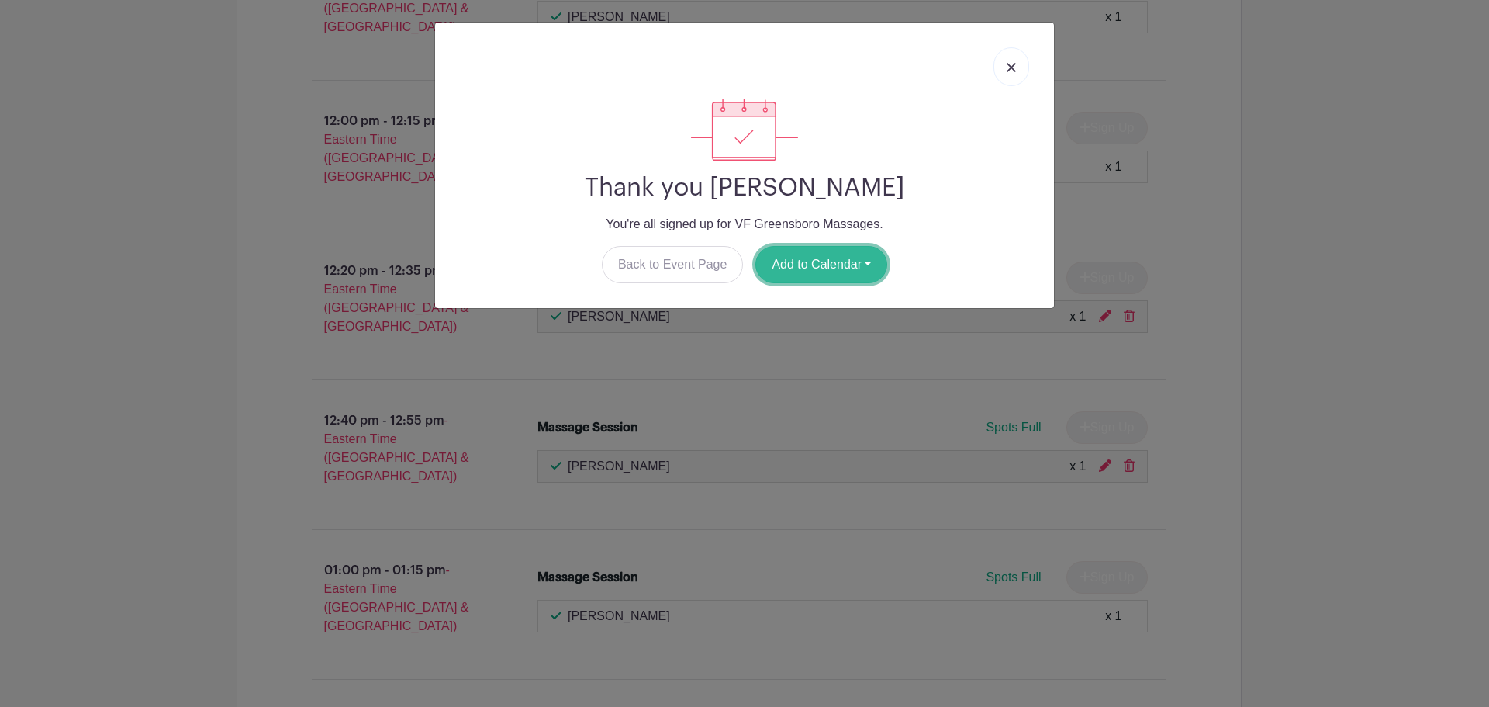
click at [867, 266] on button "Add to Calendar" at bounding box center [821, 264] width 132 height 37
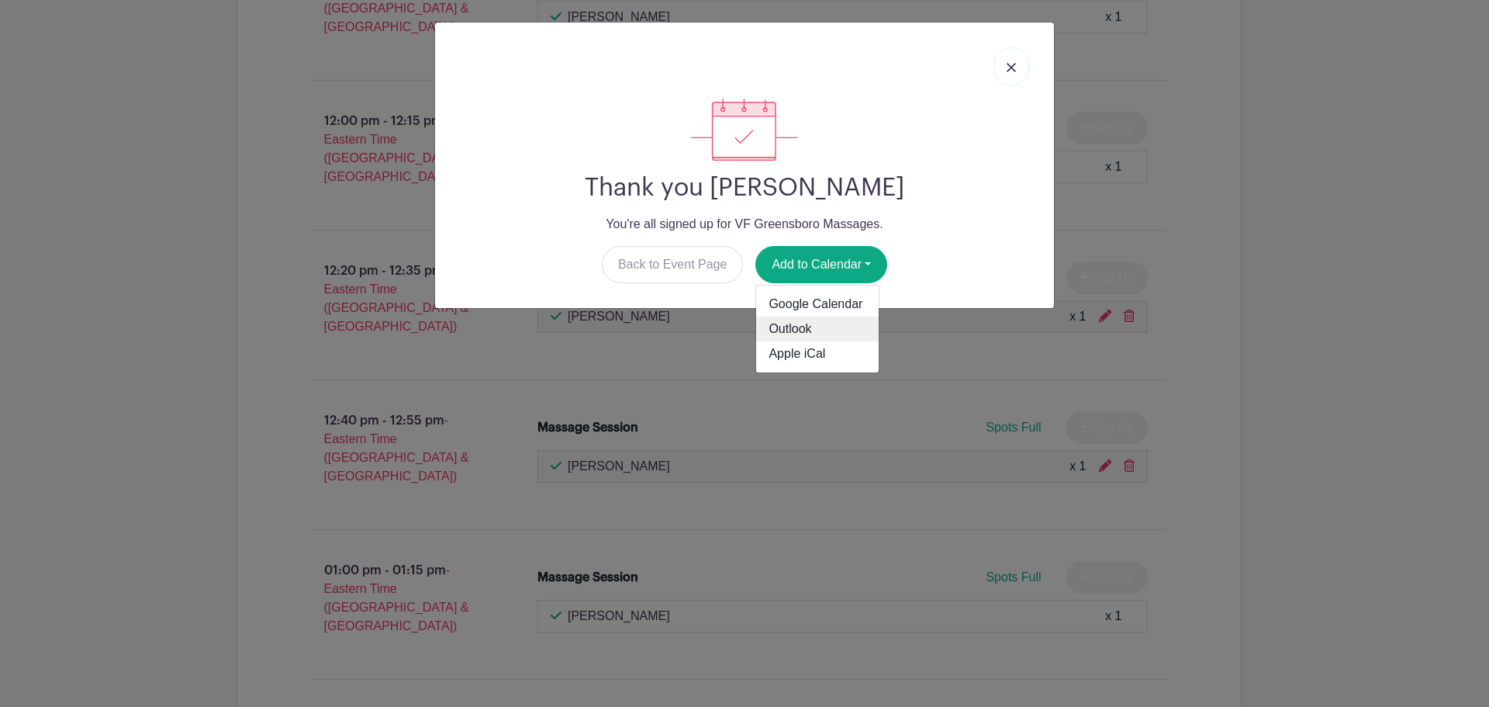
click at [829, 324] on link "Outlook" at bounding box center [817, 328] width 123 height 25
click at [1007, 71] on img at bounding box center [1011, 67] width 9 height 9
